Goal: Information Seeking & Learning: Understand process/instructions

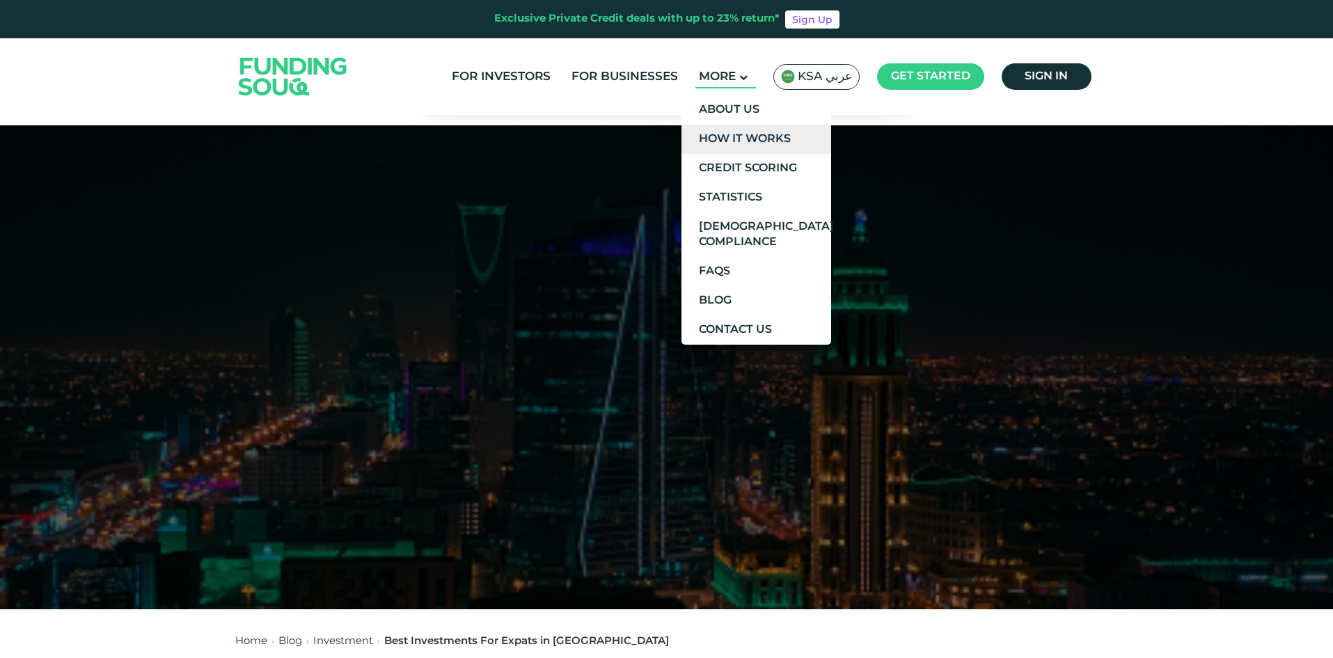
click at [759, 132] on link "How It Works" at bounding box center [757, 139] width 150 height 29
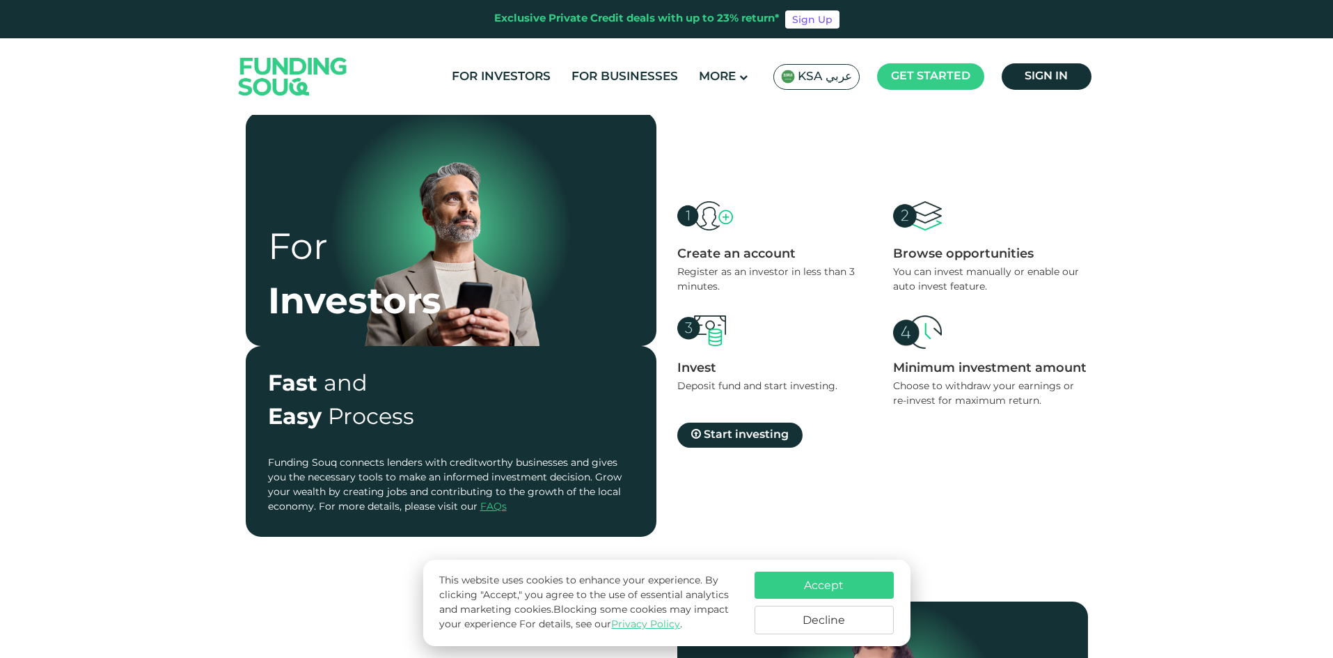
scroll to position [557, 0]
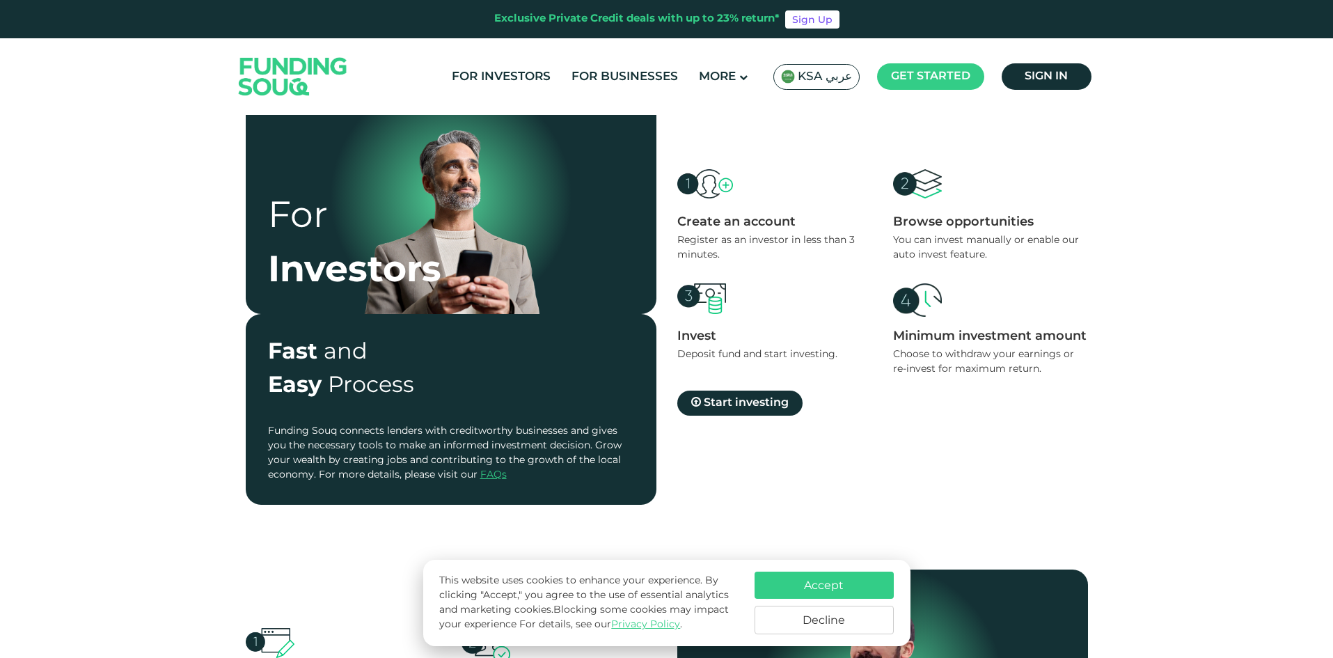
click at [810, 619] on button "Decline" at bounding box center [824, 620] width 139 height 29
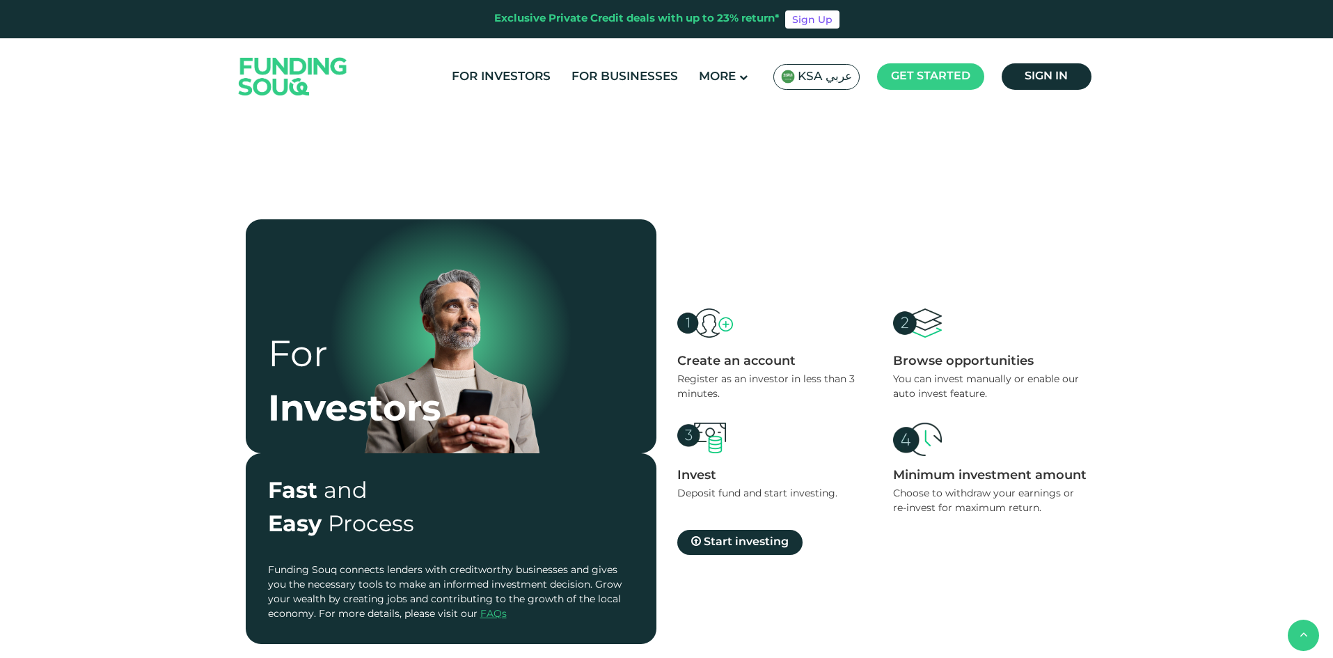
scroll to position [0, 0]
